Goal: Transaction & Acquisition: Obtain resource

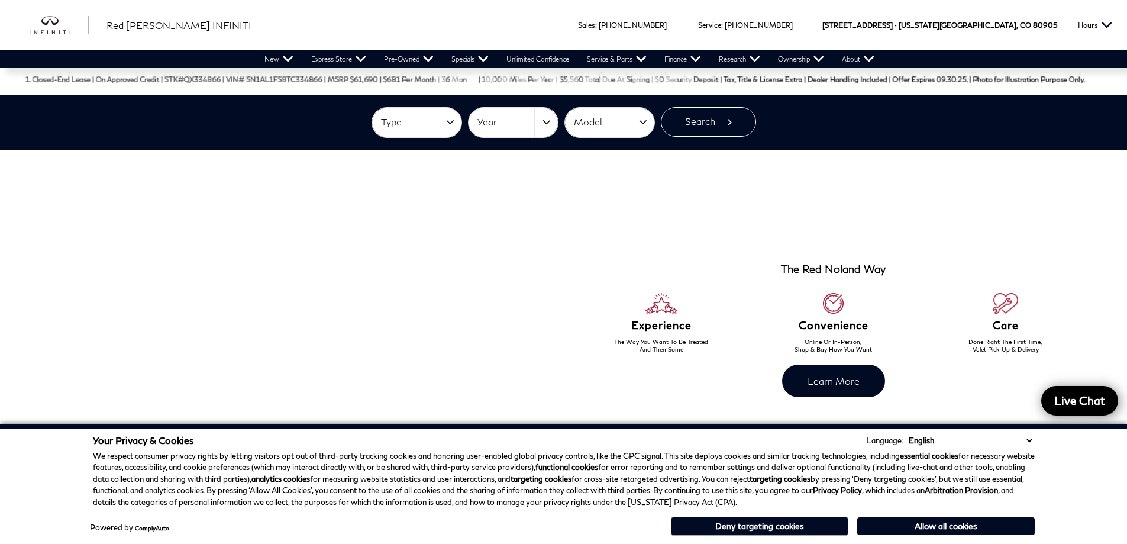
scroll to position [473, 0]
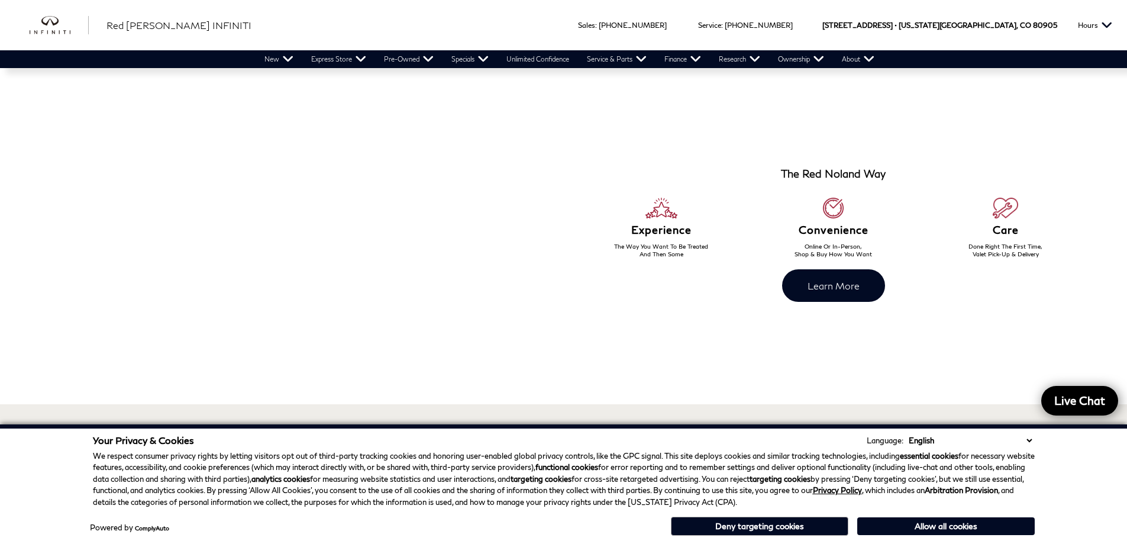
click at [1026, 440] on select "English Spanish / Español English / [GEOGRAPHIC_DATA] Korean / 한국어 Vietnamese /…" at bounding box center [969, 440] width 129 height 12
click at [1051, 444] on div "Your Privacy & Cookies Language: English Spanish / Español English / [GEOGRAPHI…" at bounding box center [563, 484] width 1127 height 120
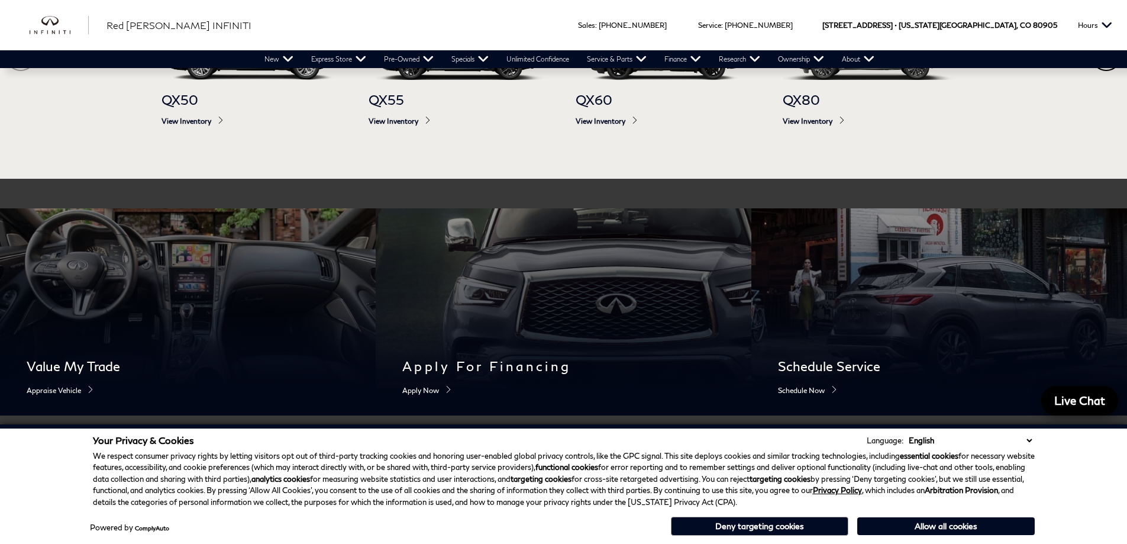
scroll to position [769, 0]
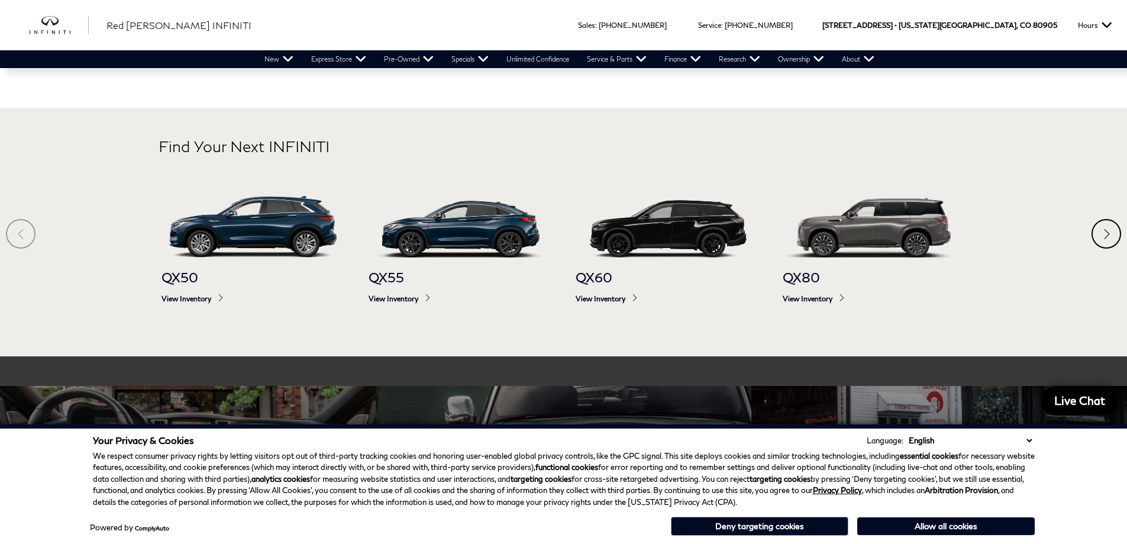
click at [20, 234] on section "Find Your Next INFINITI QX50 View Inventory QX55 View Inventory QX60 View Inven…" at bounding box center [563, 232] width 1127 height 248
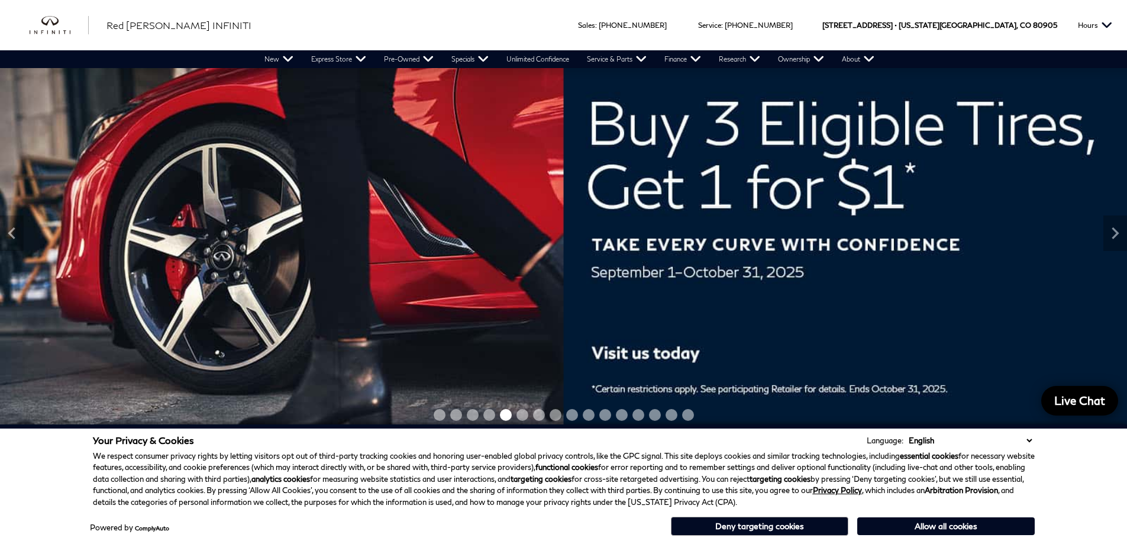
scroll to position [0, 0]
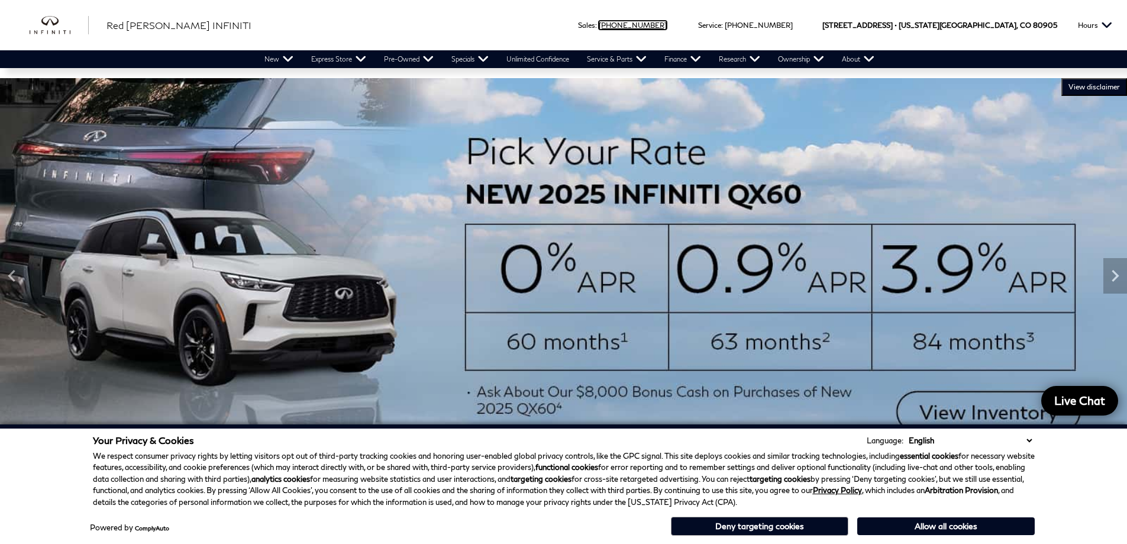
click at [667, 24] on link "Call sales Phone Number 719-215-8318" at bounding box center [633, 25] width 68 height 9
click at [667, 22] on link "Call sales Phone Number 719-215-8318" at bounding box center [633, 25] width 68 height 9
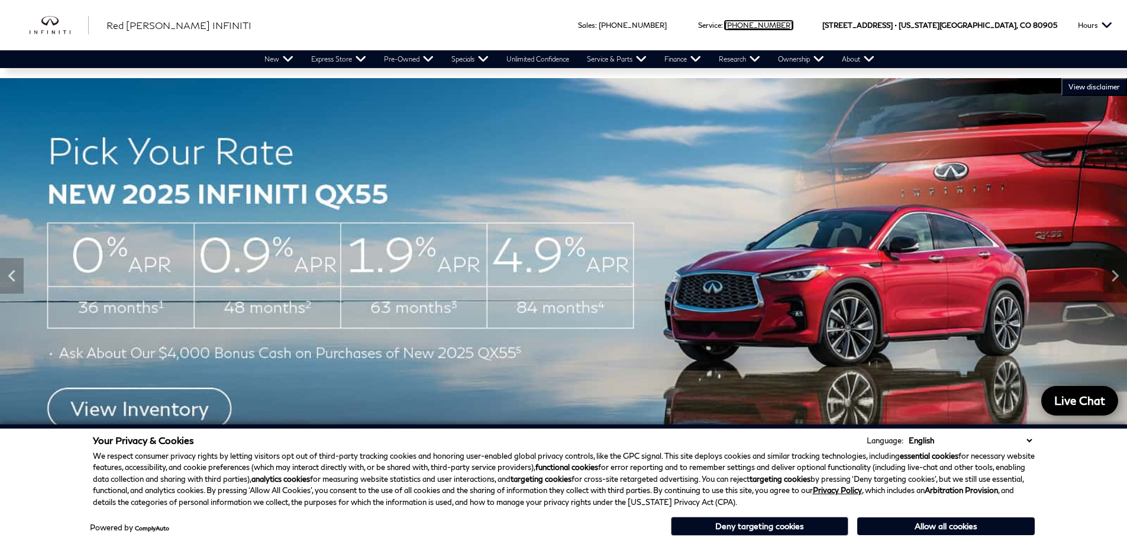
click at [793, 27] on link "Call service Phone Number 719-215-8706" at bounding box center [759, 25] width 68 height 9
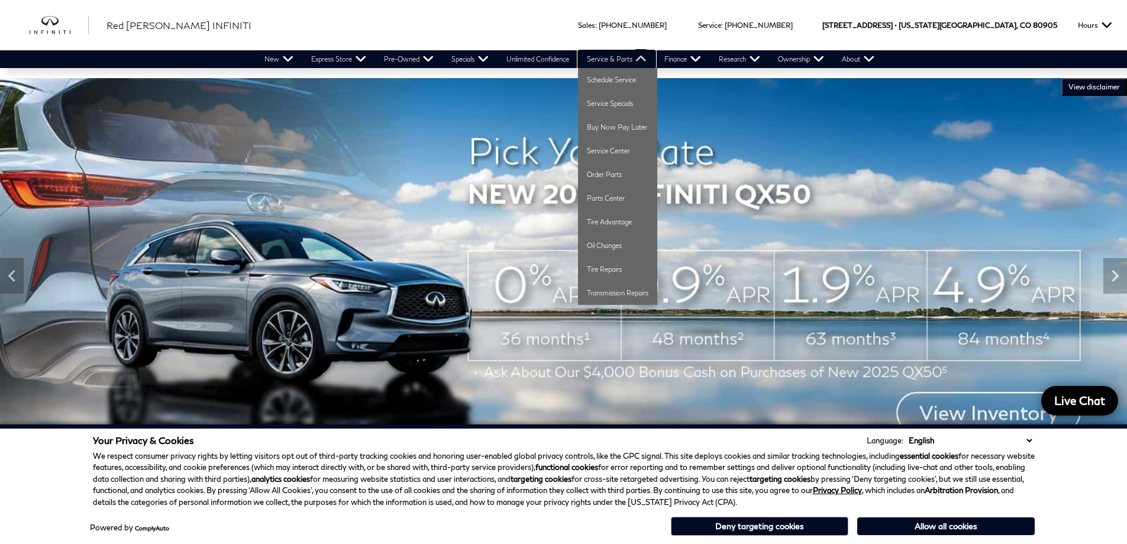
click at [641, 66] on link "Service & Parts" at bounding box center [616, 59] width 77 height 18
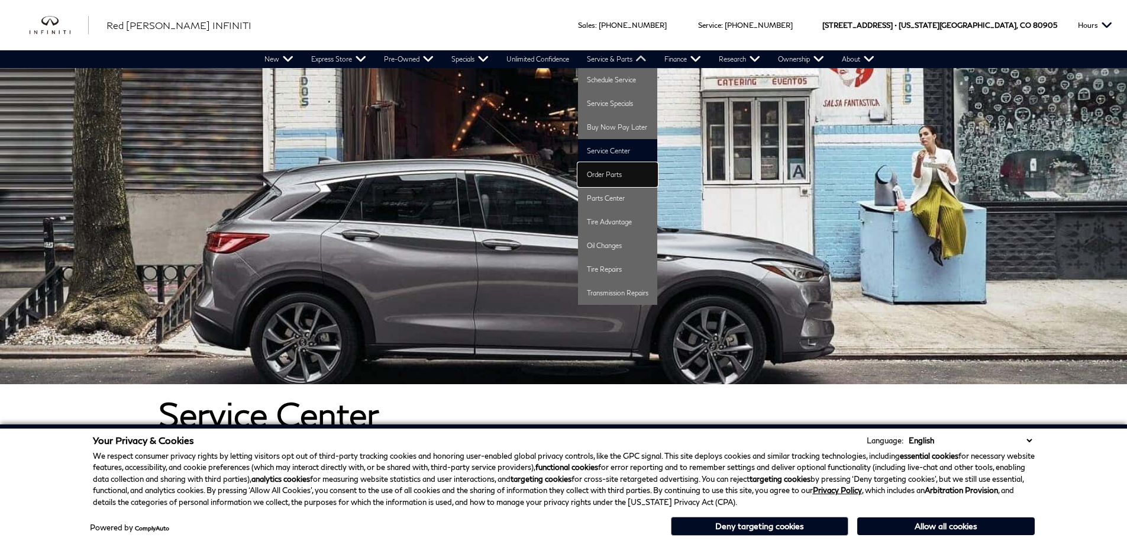
click at [617, 174] on link "Order Parts" at bounding box center [617, 175] width 79 height 24
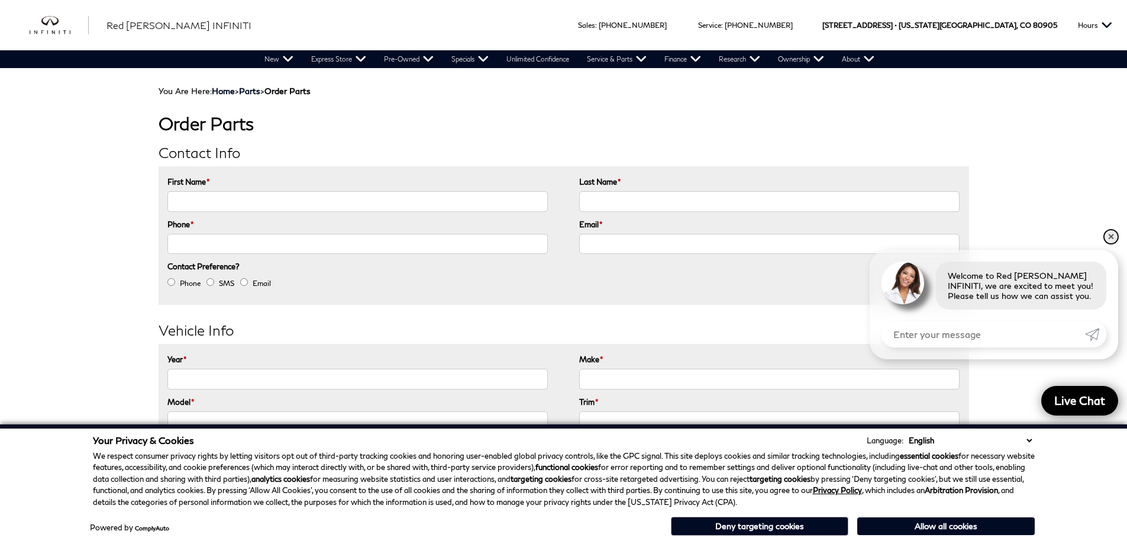
click at [1111, 239] on link "✕" at bounding box center [1111, 236] width 14 height 14
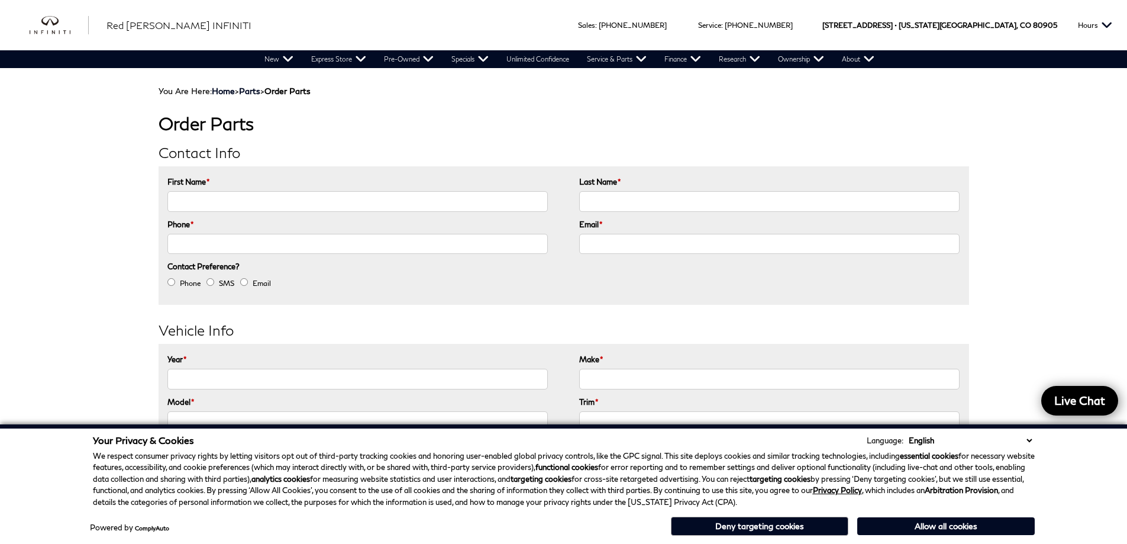
click at [1034, 442] on select "English Spanish / Español English / [GEOGRAPHIC_DATA] Korean / 한국어 Vietnamese /…" at bounding box center [969, 440] width 129 height 12
click at [1067, 454] on div "Your Privacy & Cookies Language: English Spanish / Español English / [GEOGRAPHI…" at bounding box center [563, 484] width 1127 height 120
click at [754, 134] on div "Order Parts Contact Info First Name * Last Name * Phone * Email * Contact Prefe…" at bounding box center [564, 509] width 810 height 826
